Goal: Task Accomplishment & Management: Manage account settings

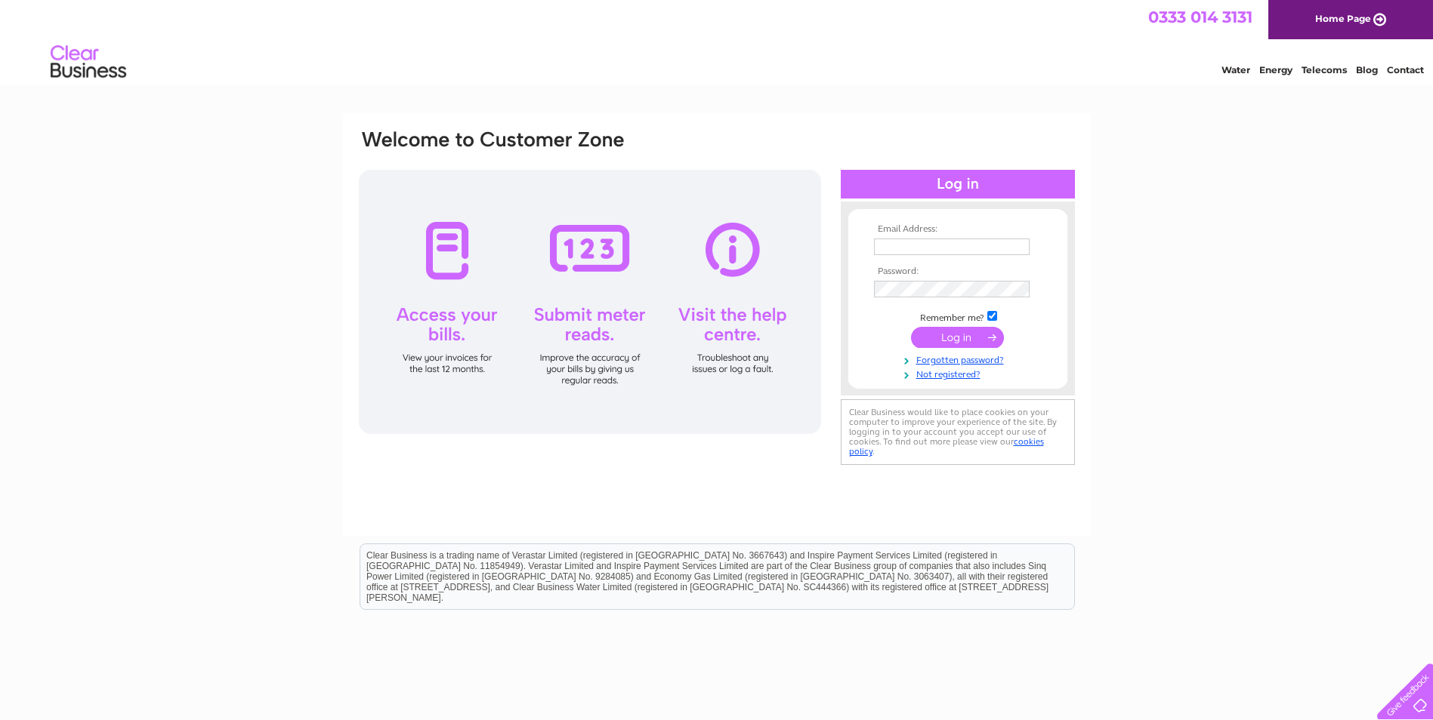
type input "infojmsharkin@aol.com"
click at [935, 333] on input "submit" at bounding box center [957, 337] width 93 height 21
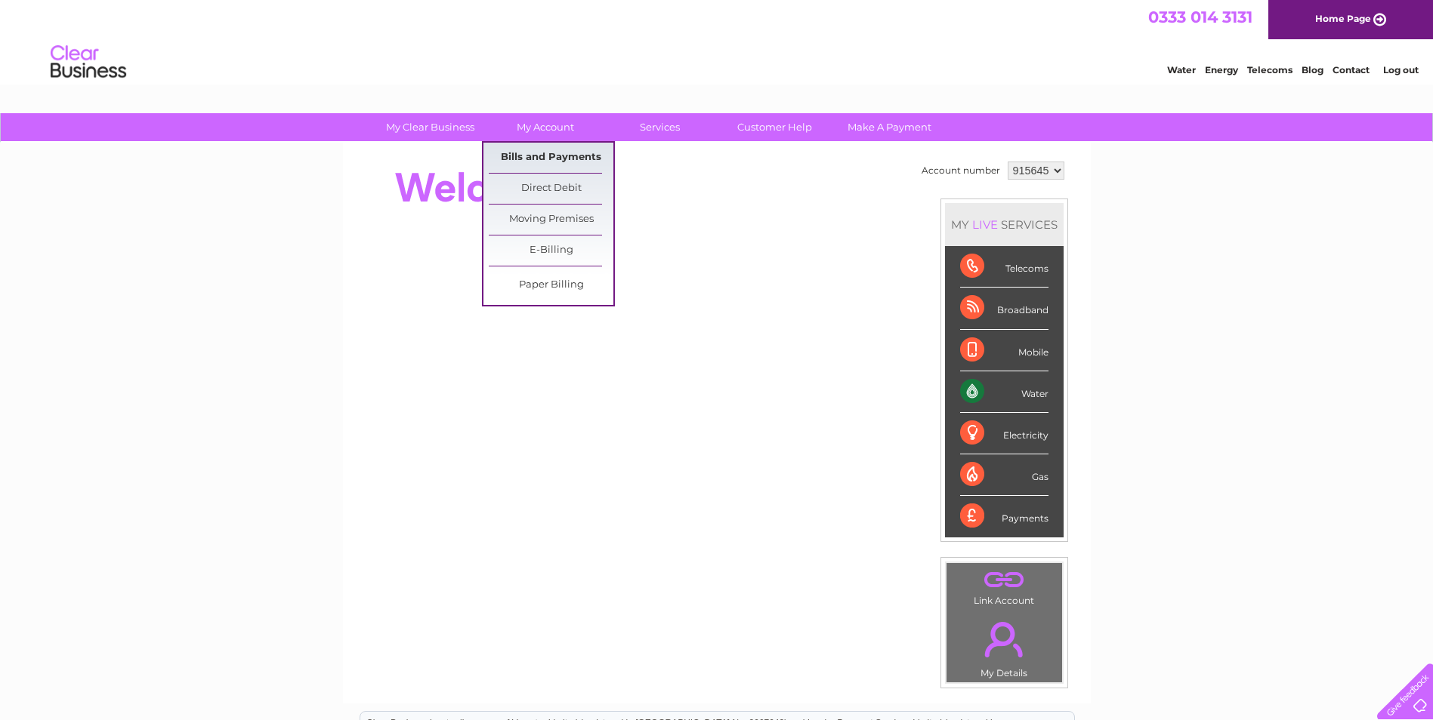
click at [541, 164] on link "Bills and Payments" at bounding box center [551, 158] width 125 height 30
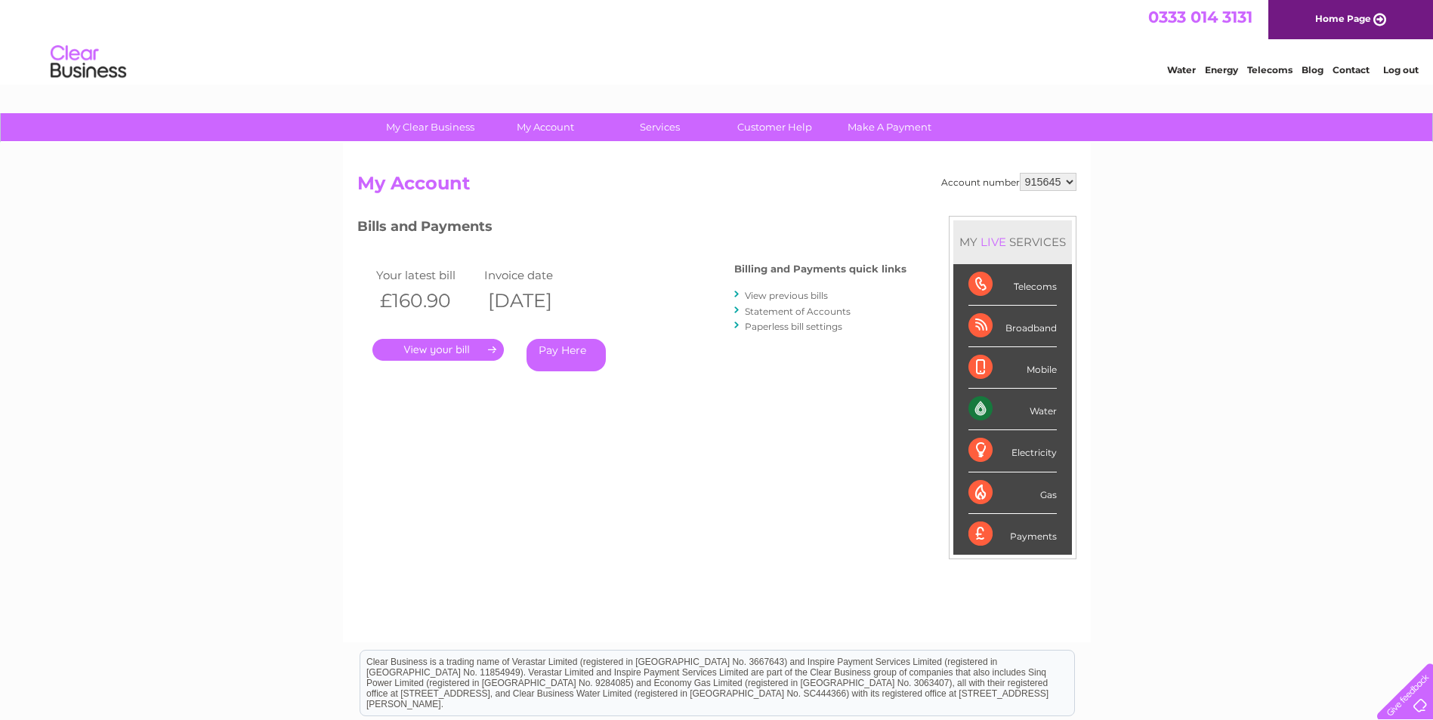
click at [430, 345] on link "." at bounding box center [437, 350] width 131 height 22
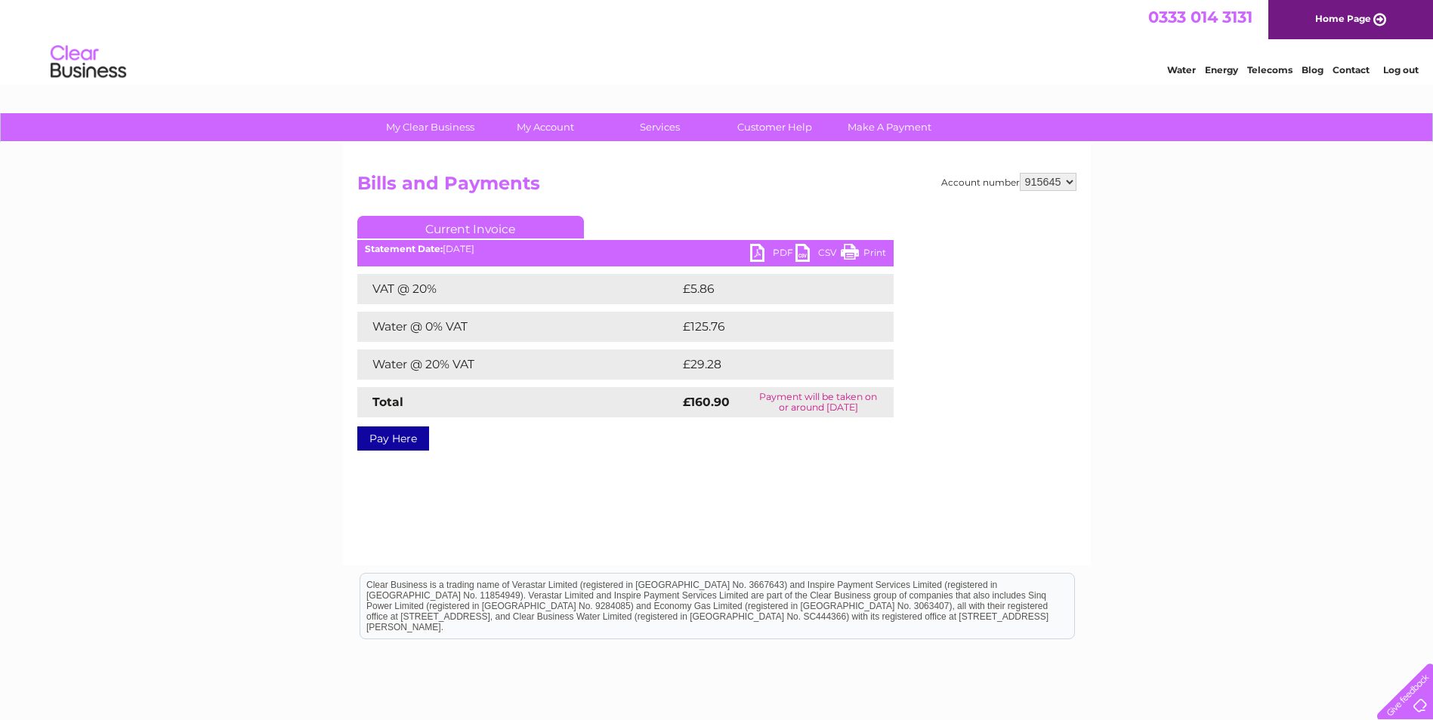
click at [763, 249] on link "PDF" at bounding box center [772, 255] width 45 height 22
